Goal: Use online tool/utility: Utilize a website feature to perform a specific function

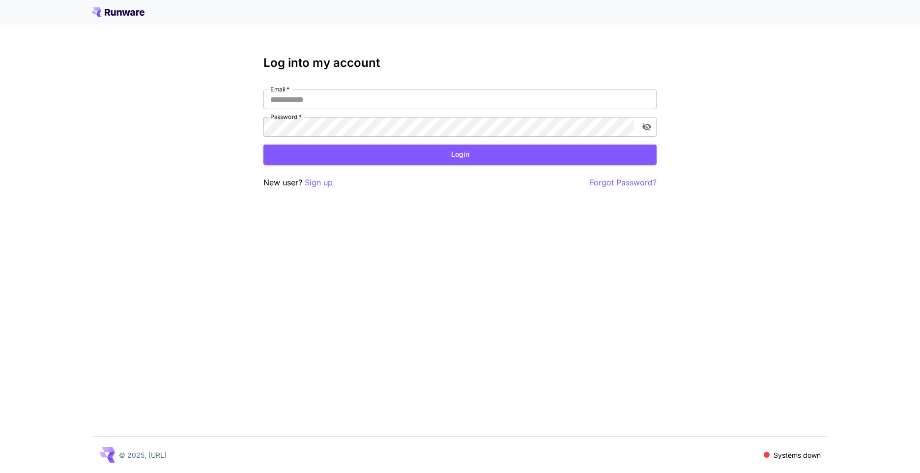
click at [385, 111] on div "Email   * Email   * Password   * Password   *" at bounding box center [460, 112] width 393 height 47
click at [385, 102] on input "Email   *" at bounding box center [460, 99] width 393 height 20
type input "**********"
click button "Login" at bounding box center [460, 155] width 393 height 20
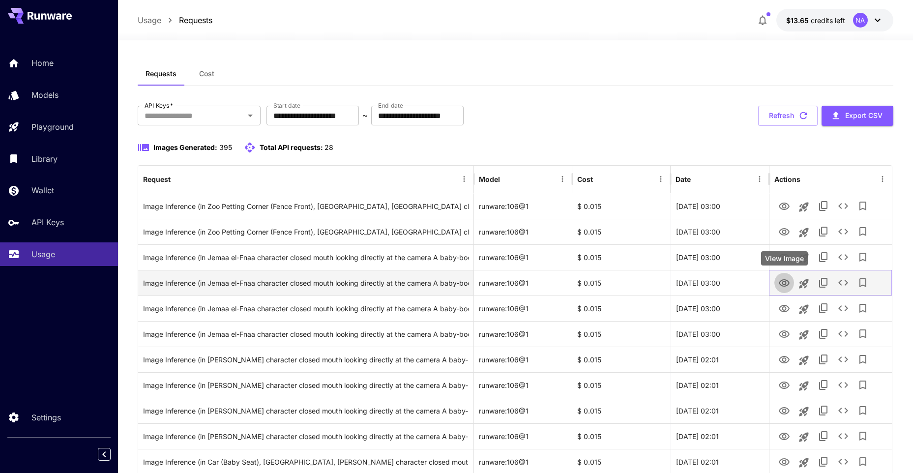
click at [783, 282] on icon "View Image" at bounding box center [784, 282] width 11 height 7
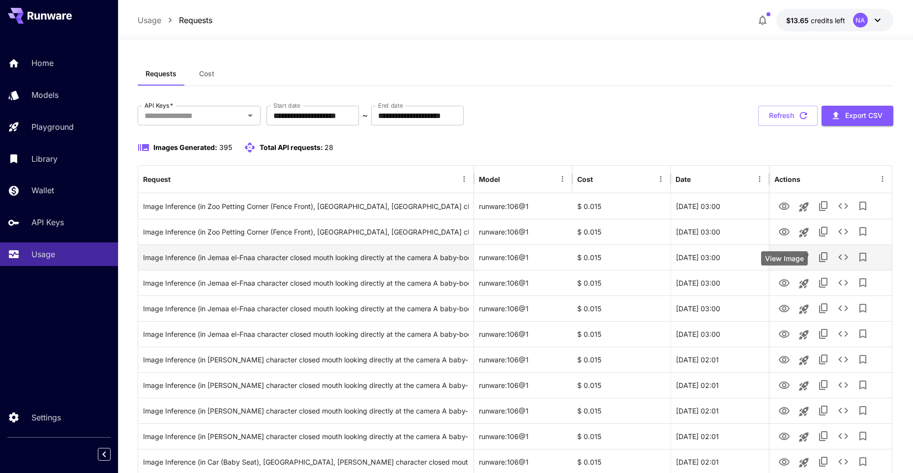
click at [784, 256] on icon "View Image" at bounding box center [784, 258] width 12 height 12
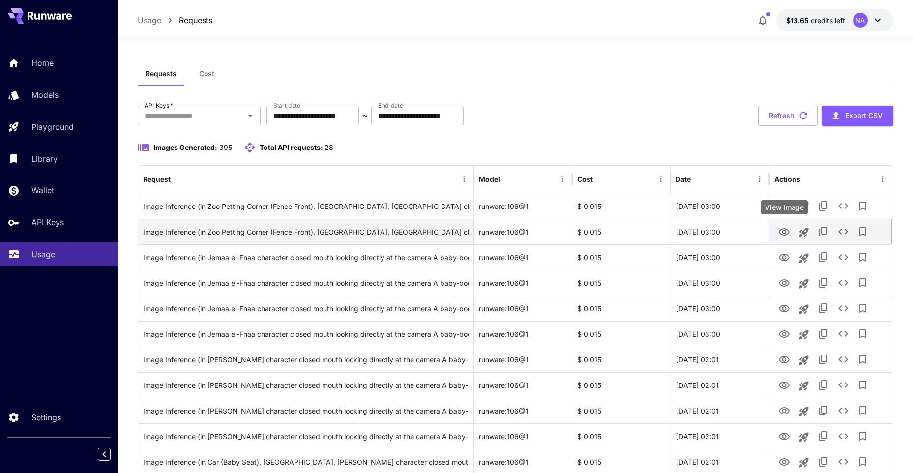
click at [783, 236] on icon "View Image" at bounding box center [784, 232] width 12 height 12
click at [783, 230] on icon "View Image" at bounding box center [784, 231] width 11 height 7
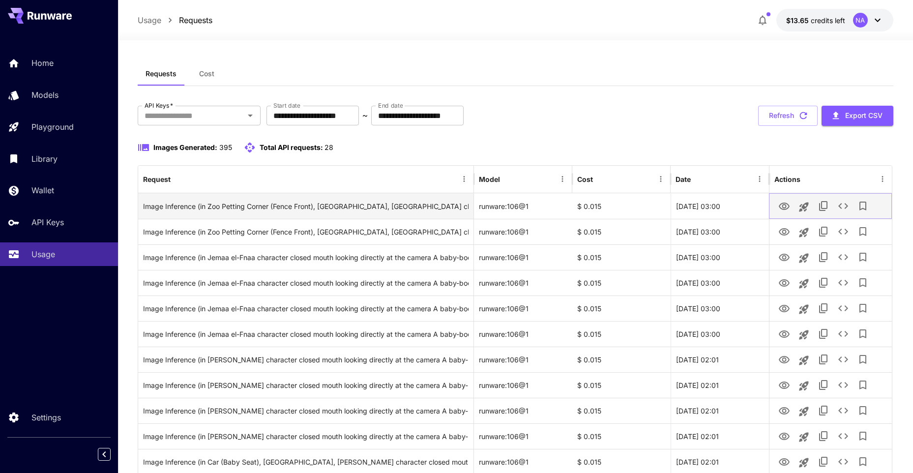
click at [781, 208] on icon "View Image" at bounding box center [784, 206] width 11 height 7
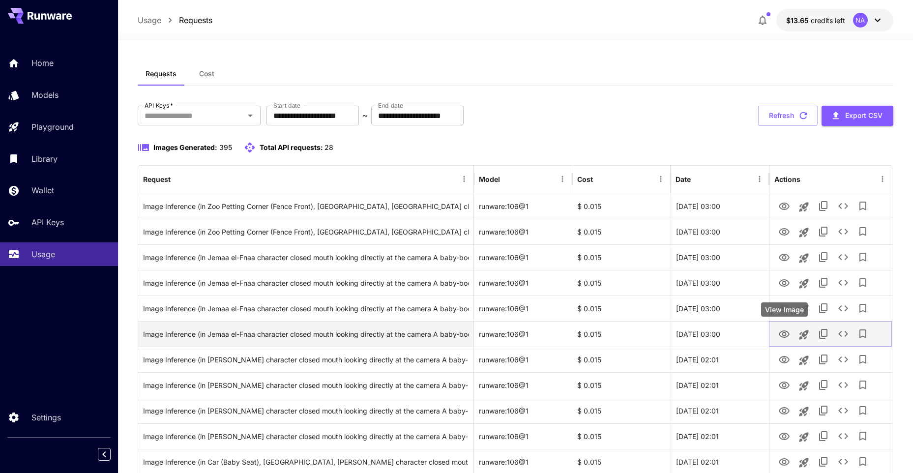
click at [787, 337] on icon "View Image" at bounding box center [784, 333] width 11 height 7
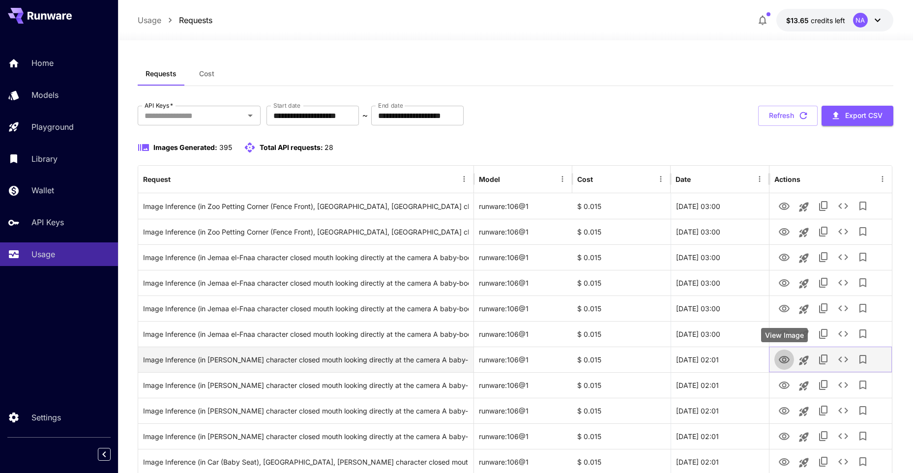
click at [785, 363] on icon "View Image" at bounding box center [784, 360] width 12 height 12
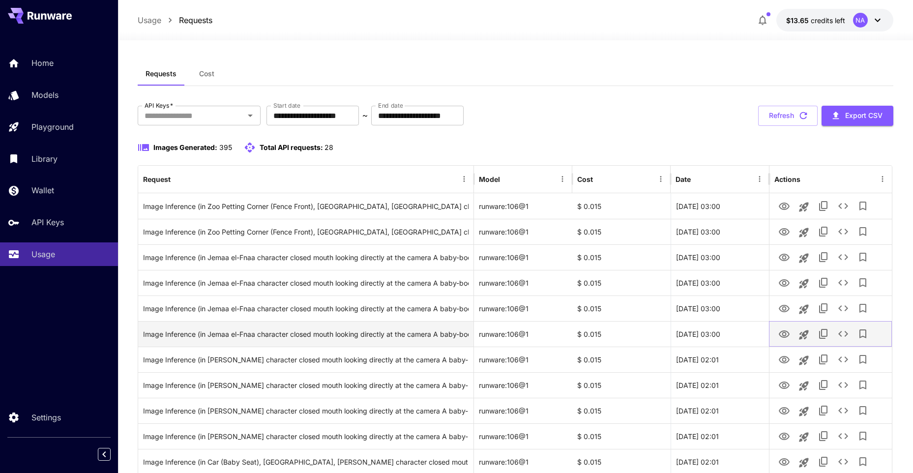
click at [782, 336] on icon "View Image" at bounding box center [784, 333] width 11 height 7
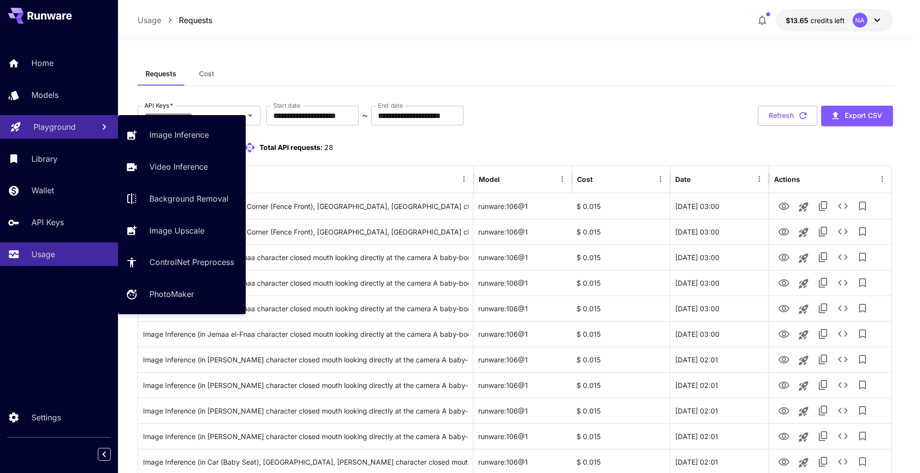
click at [40, 130] on p "Playground" at bounding box center [54, 127] width 42 height 12
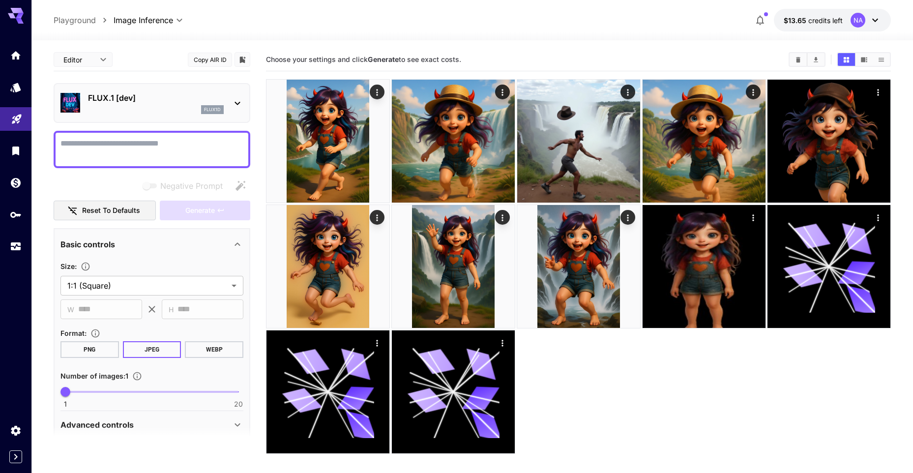
click at [203, 108] on div "flux1d" at bounding box center [212, 109] width 23 height 9
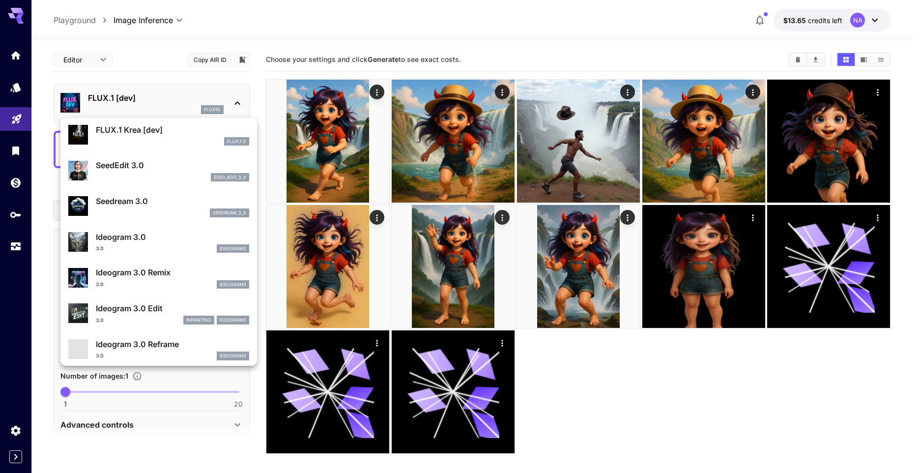
scroll to position [148, 0]
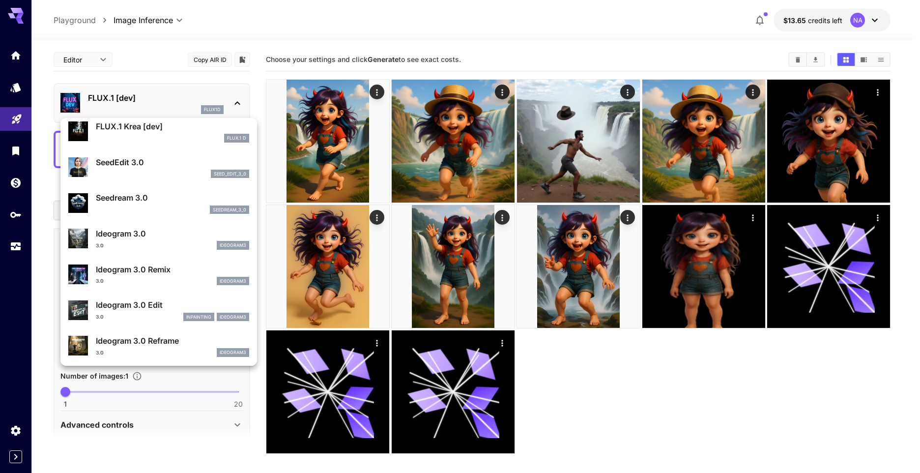
click at [649, 371] on div at bounding box center [460, 236] width 920 height 473
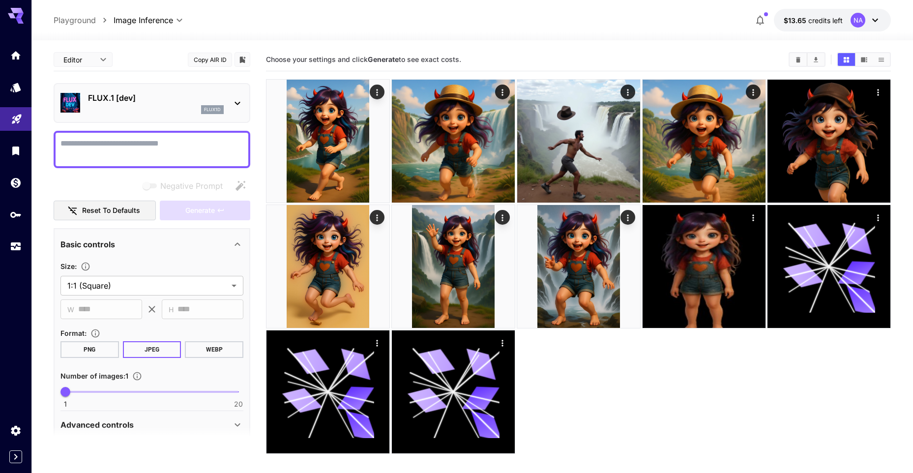
click at [171, 153] on textarea "Negative Prompt" at bounding box center [151, 150] width 183 height 24
click at [156, 110] on div "flux1d" at bounding box center [156, 109] width 136 height 9
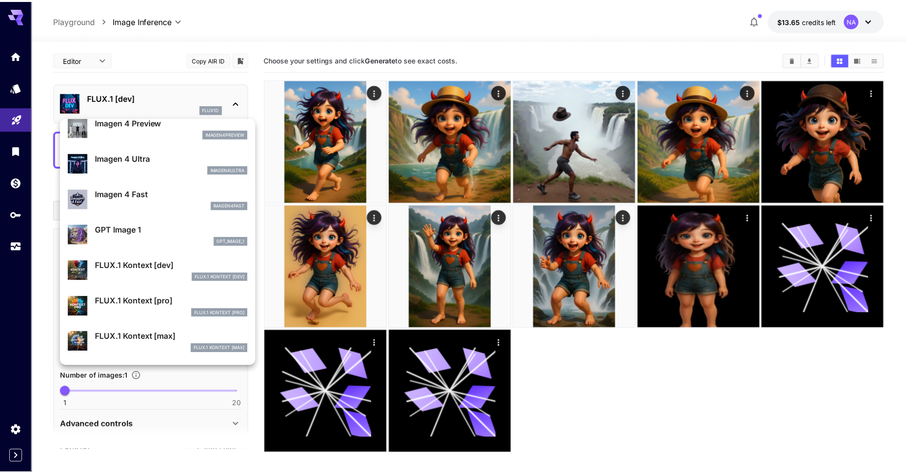
scroll to position [443, 0]
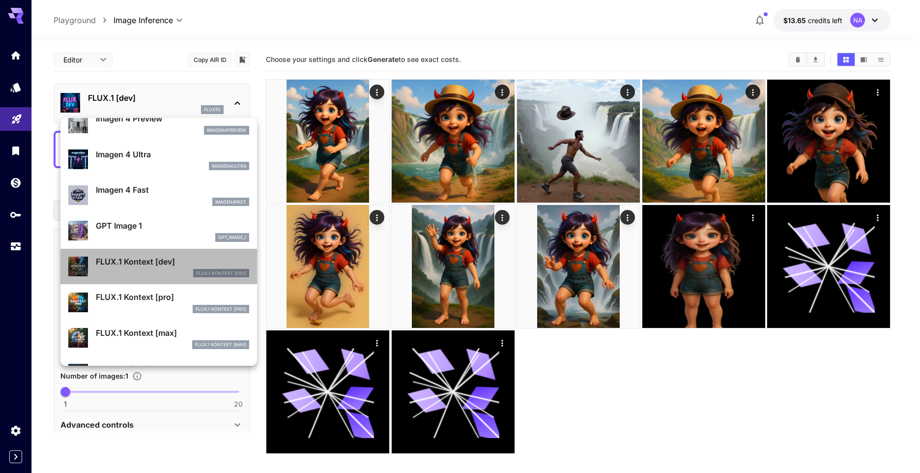
click at [162, 267] on p "FLUX.1 Kontext [dev]" at bounding box center [172, 262] width 153 height 12
type input "****"
type input "***"
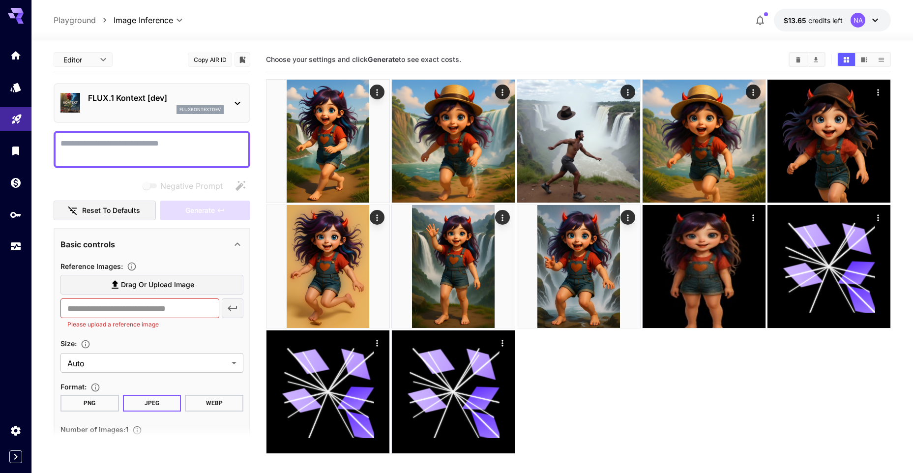
click at [152, 97] on p "FLUX.1 Kontext [dev]" at bounding box center [156, 98] width 136 height 12
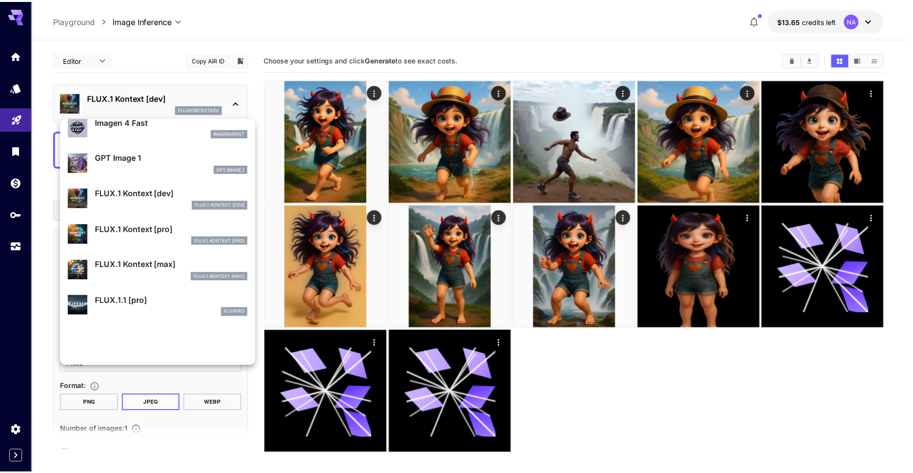
scroll to position [541, 0]
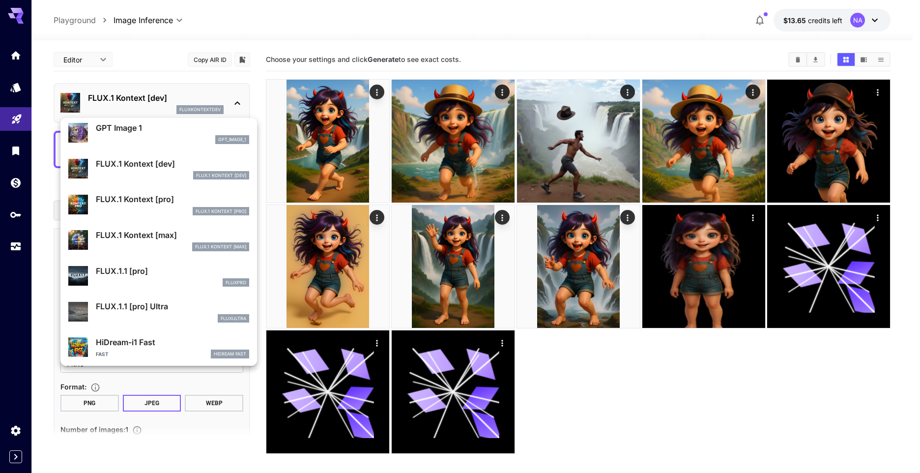
click at [167, 203] on p "FLUX.1 Kontext [pro]" at bounding box center [172, 199] width 153 height 12
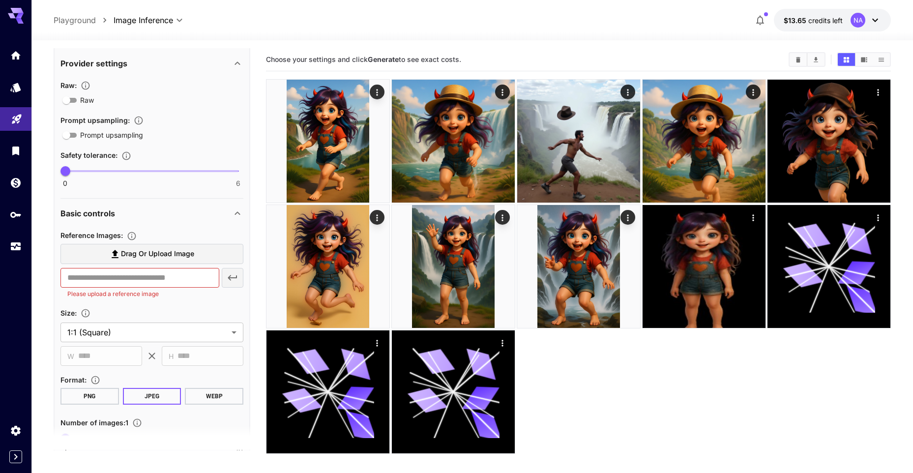
scroll to position [197, 0]
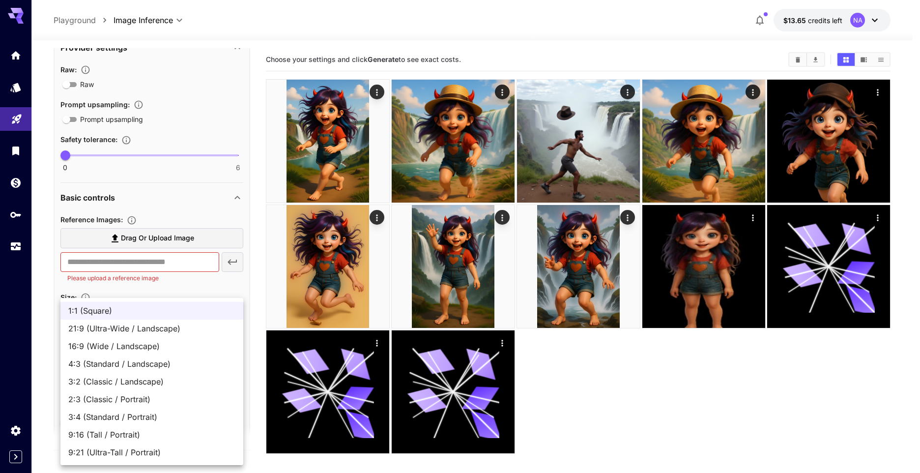
click at [159, 320] on body "**********" at bounding box center [460, 275] width 920 height 551
click at [155, 341] on span "16:9 (Wide / Landscape)" at bounding box center [151, 346] width 167 height 12
type input "**********"
type input "****"
type input "***"
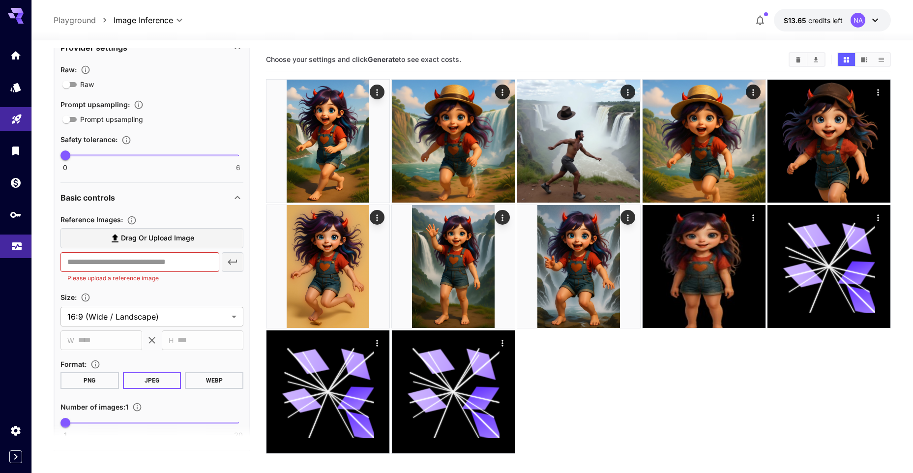
click at [15, 241] on icon "Usage" at bounding box center [17, 243] width 10 height 5
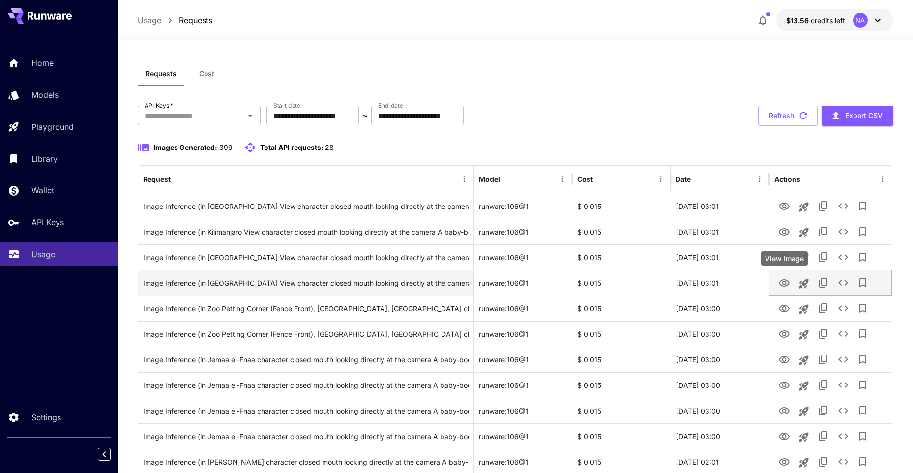
click at [783, 280] on icon "View Image" at bounding box center [784, 283] width 12 height 12
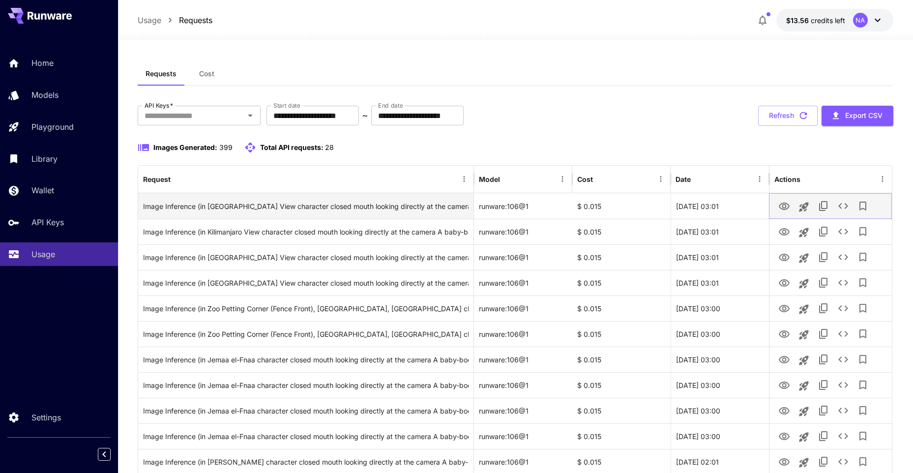
click at [786, 206] on icon "View Image" at bounding box center [784, 206] width 11 height 7
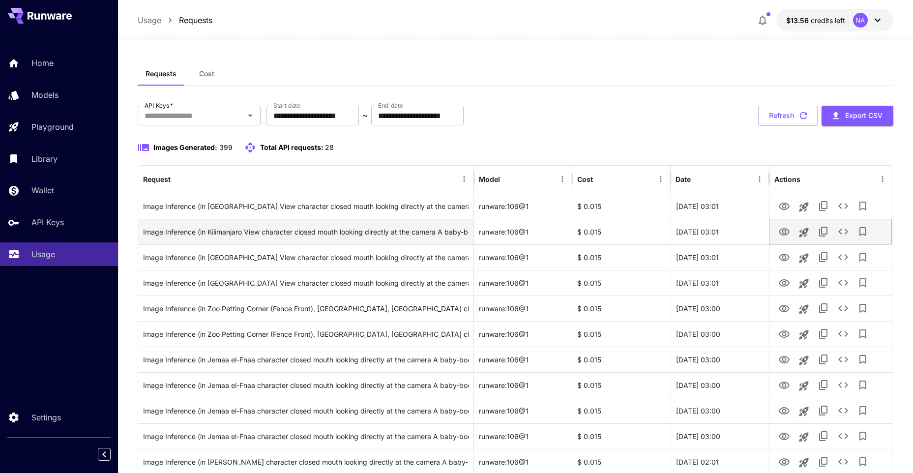
click at [788, 232] on icon "View Image" at bounding box center [784, 232] width 12 height 12
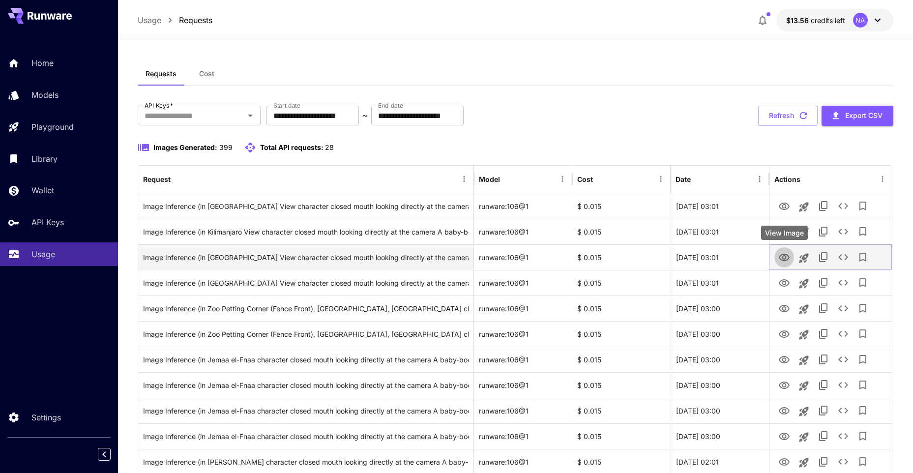
click at [789, 260] on icon "View Image" at bounding box center [784, 258] width 12 height 12
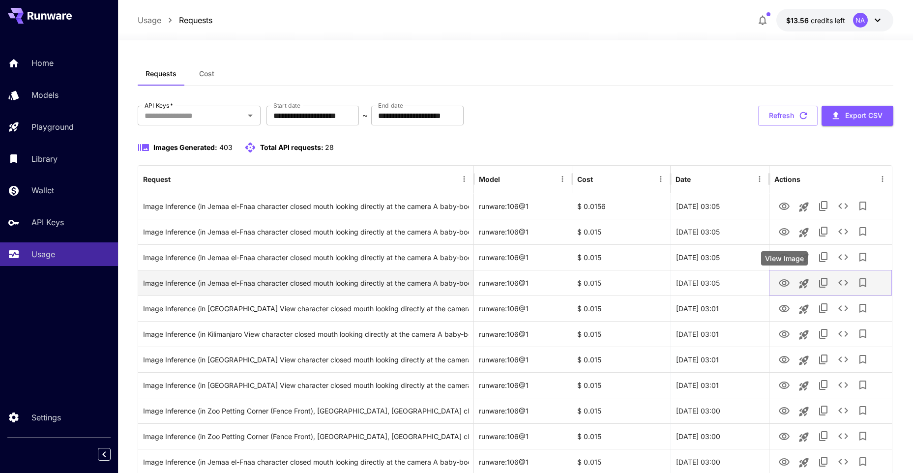
click at [792, 287] on button "View Image" at bounding box center [784, 282] width 20 height 20
click at [789, 287] on icon "View Image" at bounding box center [784, 283] width 12 height 12
